Goal: Task Accomplishment & Management: Complete application form

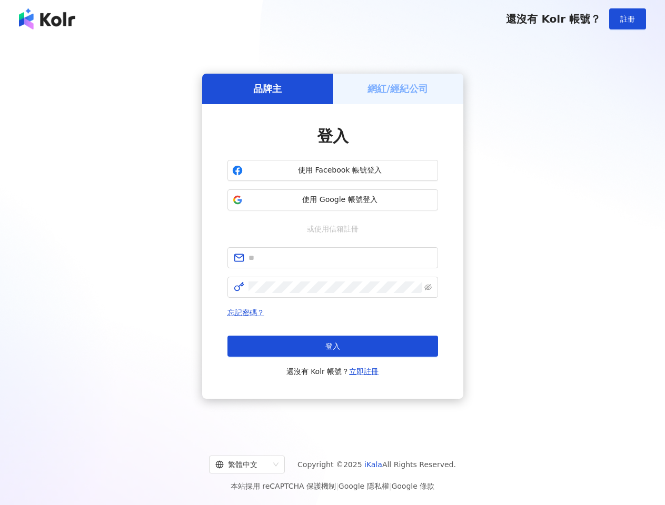
click at [627, 19] on span "註冊" at bounding box center [627, 19] width 15 height 8
click at [267, 88] on h5 "品牌主" at bounding box center [267, 88] width 28 height 13
click at [398, 88] on h5 "網紅/經紀公司" at bounding box center [397, 88] width 61 height 13
click at [333, 171] on span "使用 Facebook 帳號登入" at bounding box center [340, 170] width 186 height 11
click at [333, 200] on span "使用 Google 帳號登入" at bounding box center [340, 200] width 186 height 11
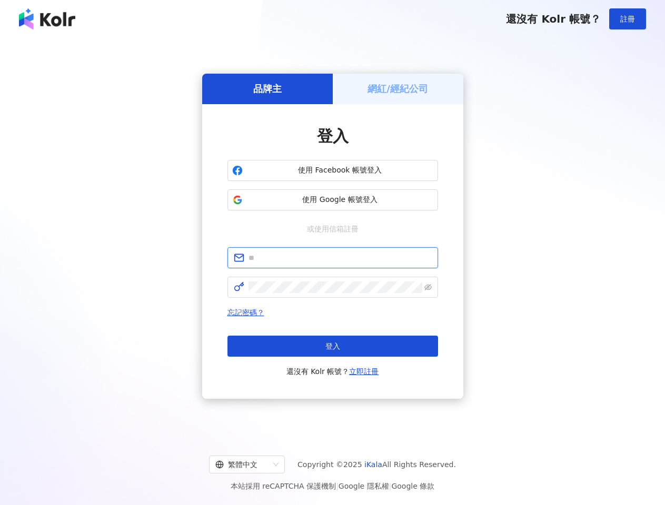
click at [333, 258] on input "text" at bounding box center [339, 258] width 183 height 12
